Goal: Navigation & Orientation: Find specific page/section

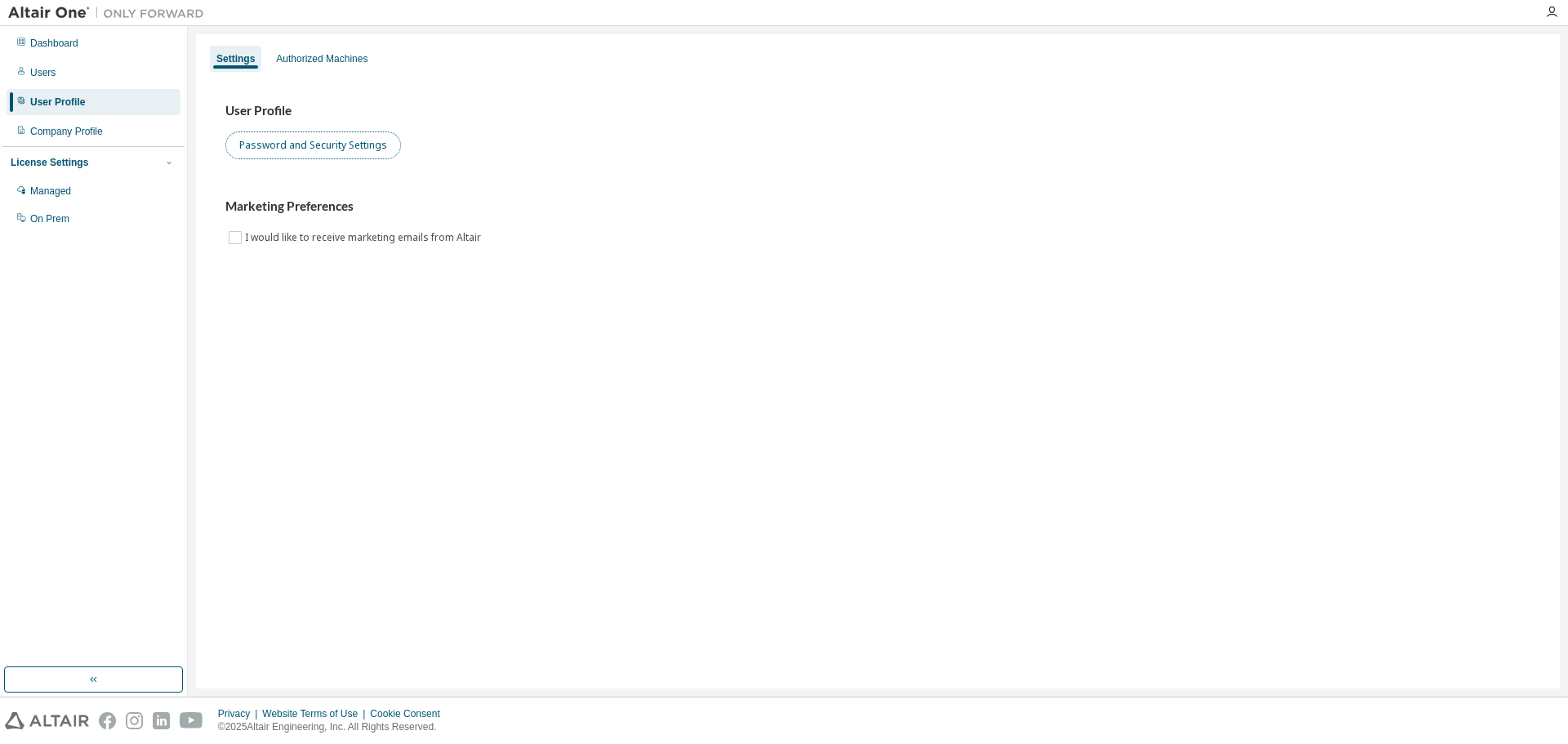
click at [301, 153] on button "Password and Security Settings" at bounding box center [313, 145] width 176 height 28
click at [319, 48] on div "Authorized Machines" at bounding box center [322, 59] width 105 height 26
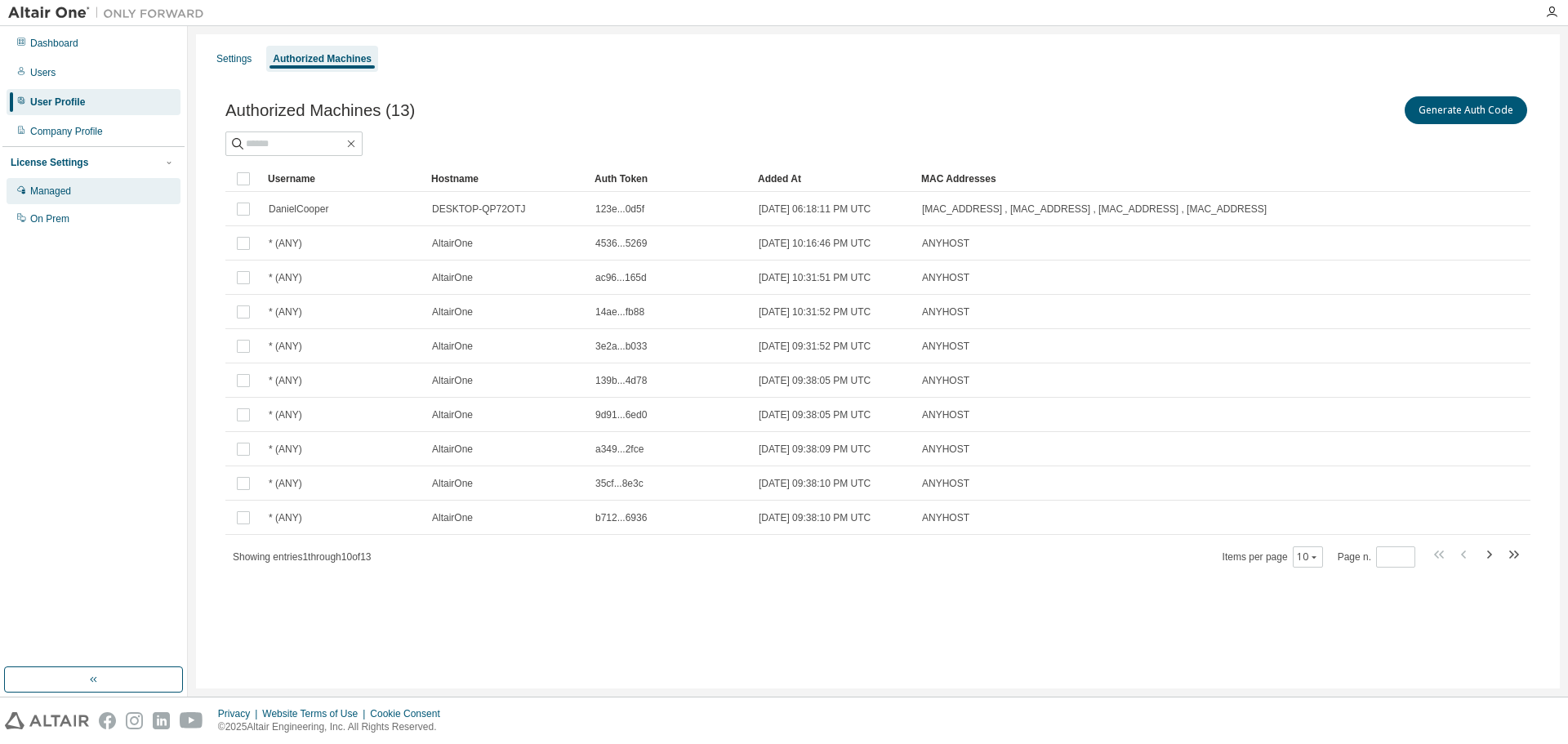
click at [51, 195] on div "Managed" at bounding box center [51, 191] width 41 height 13
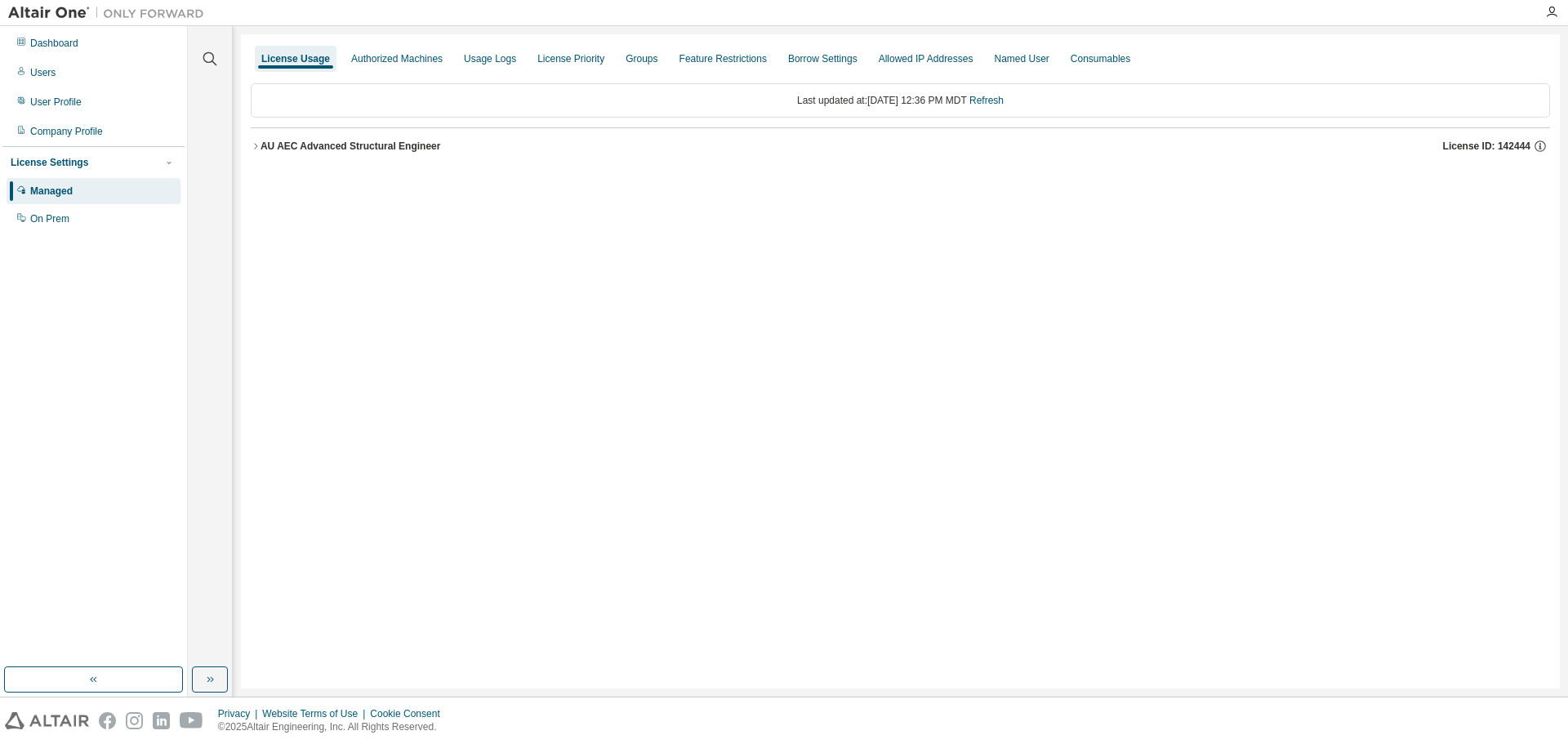
click at [254, 148] on icon "button" at bounding box center [255, 146] width 10 height 10
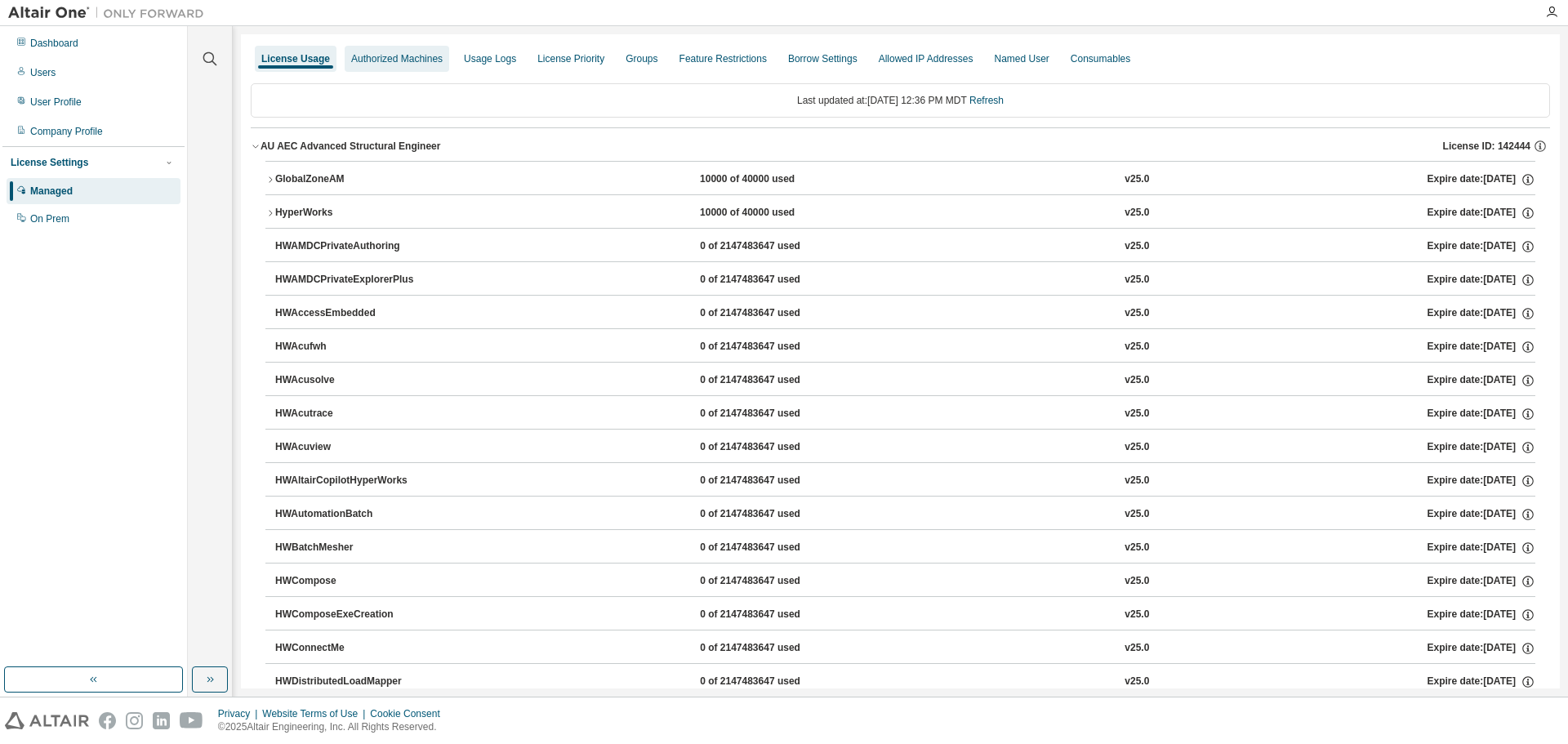
click at [408, 61] on div "Authorized Machines" at bounding box center [397, 59] width 92 height 13
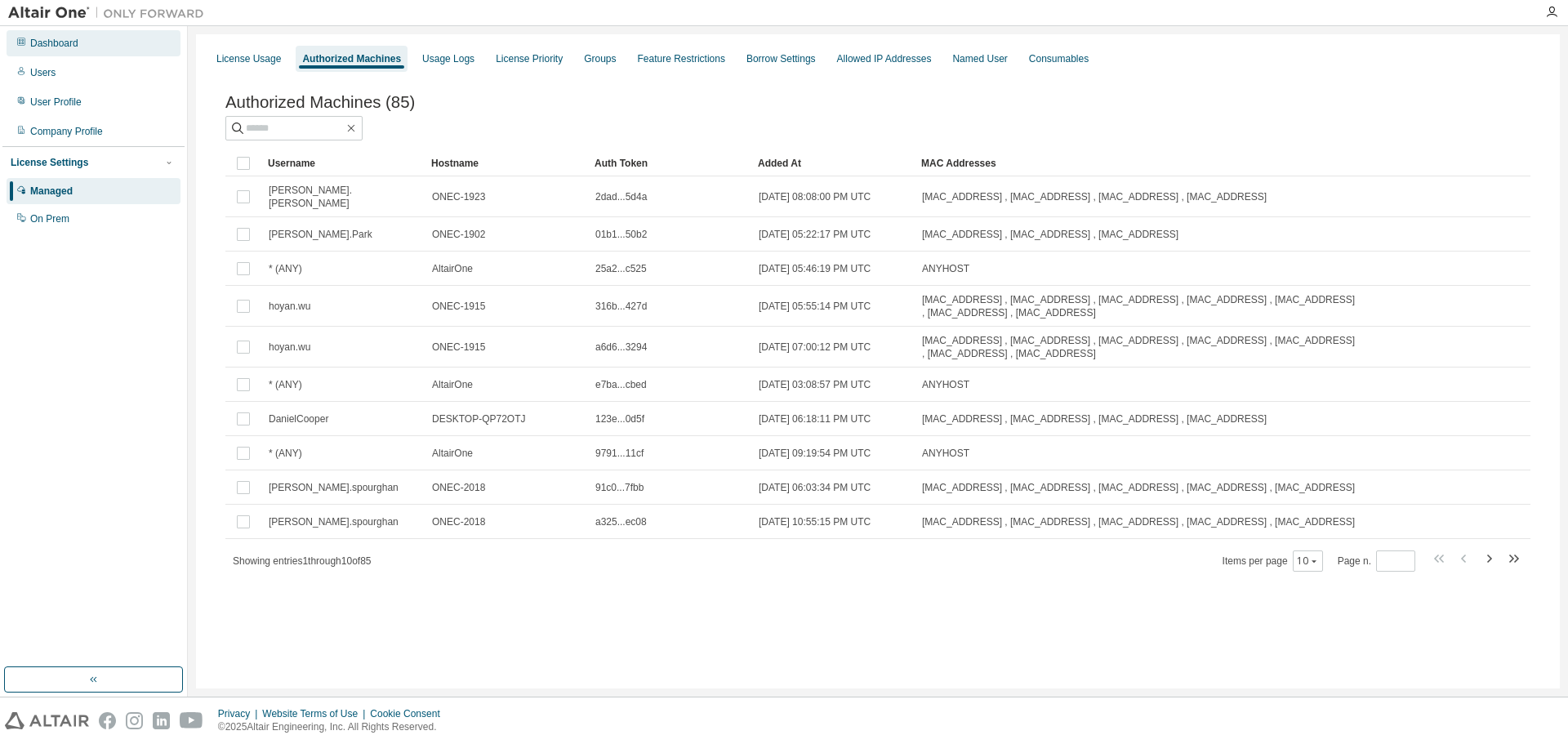
click at [66, 43] on div "Dashboard" at bounding box center [54, 43] width 48 height 13
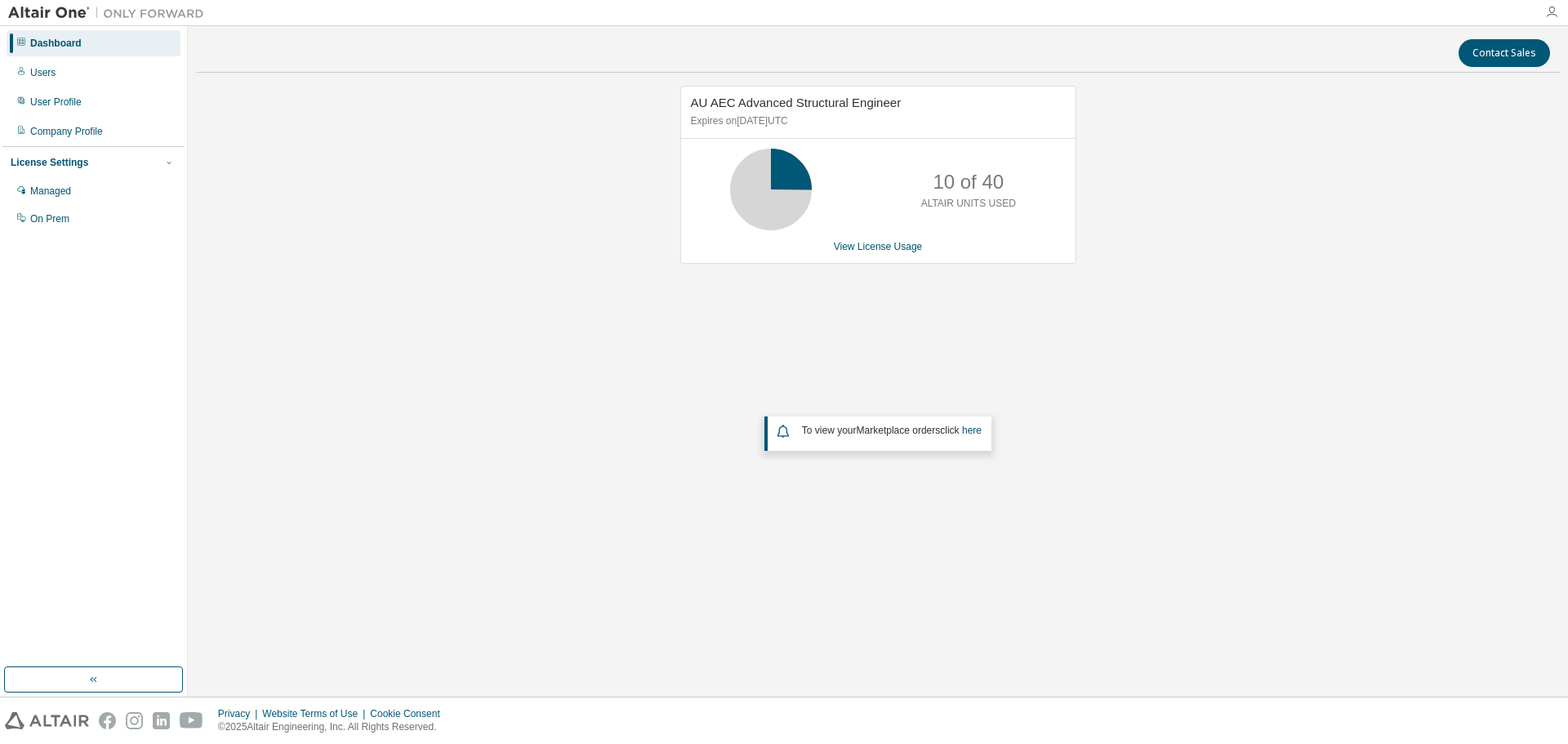
click at [1556, 11] on icon "button" at bounding box center [1551, 12] width 13 height 13
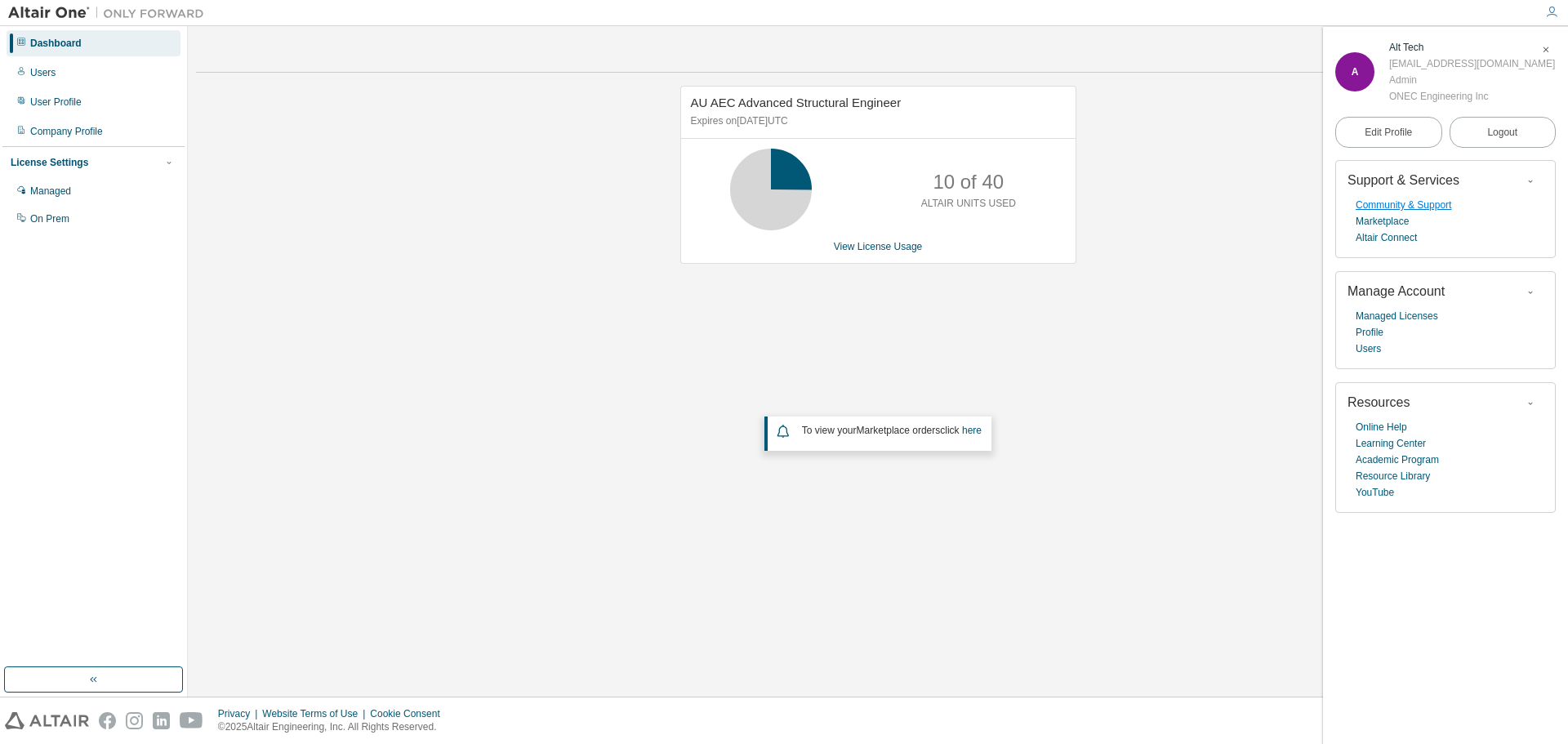
click at [1414, 207] on link "Community & Support" at bounding box center [1404, 205] width 95 height 17
click at [497, 266] on div "AU AEC Advanced Structural Engineer Expires on April 30, 2026 UTC 10 of 40 ALTA…" at bounding box center [878, 327] width 1364 height 483
